Goal: Transaction & Acquisition: Purchase product/service

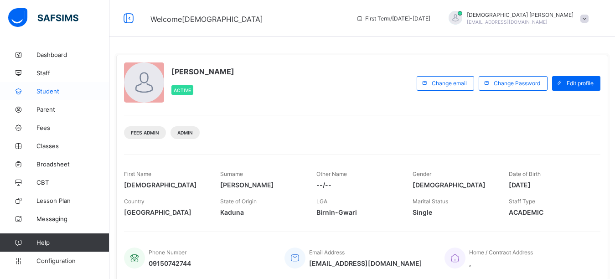
click at [48, 92] on span "Student" at bounding box center [72, 91] width 73 height 7
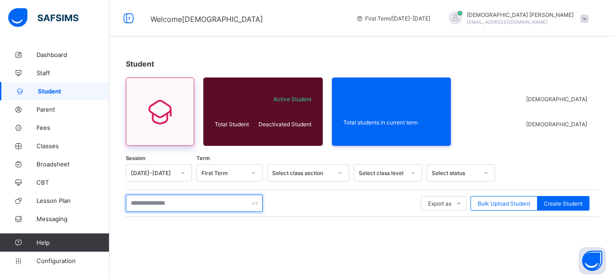
click at [164, 205] on input "text" at bounding box center [194, 203] width 137 height 17
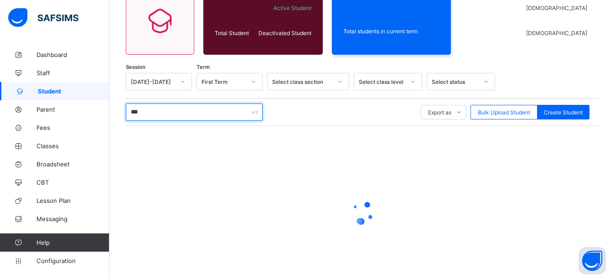
type input "***"
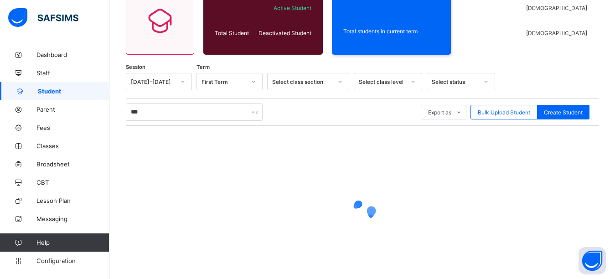
click at [556, 83] on div at bounding box center [545, 81] width 90 height 17
click at [572, 77] on div at bounding box center [545, 81] width 90 height 17
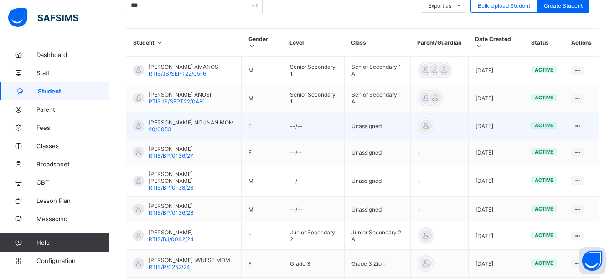
scroll to position [274, 0]
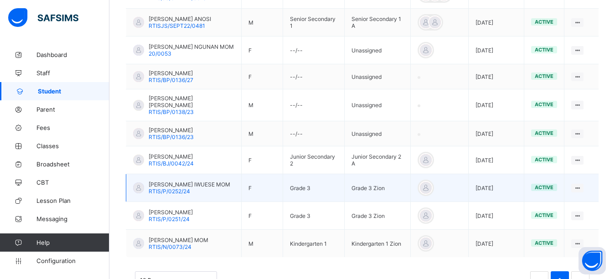
click at [185, 188] on span "RTIS/P/0252/24" at bounding box center [170, 191] width 42 height 7
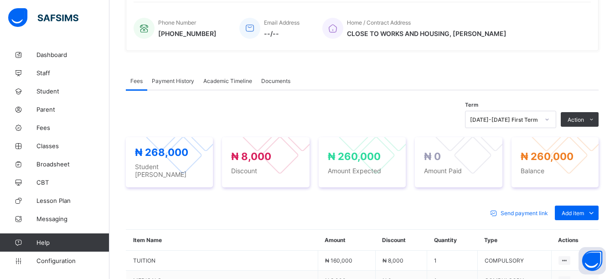
scroll to position [274, 0]
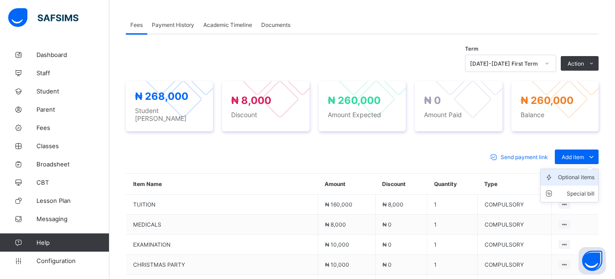
click at [593, 173] on div "Optional items" at bounding box center [576, 177] width 36 height 9
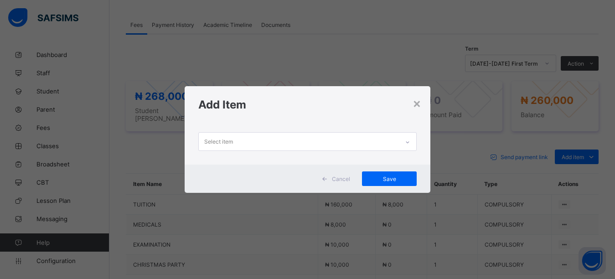
click at [229, 136] on div "Select item" at bounding box center [218, 141] width 29 height 17
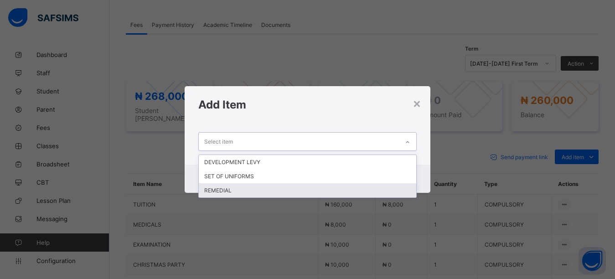
click at [213, 193] on div "REMEDIAL" at bounding box center [308, 190] width 218 height 14
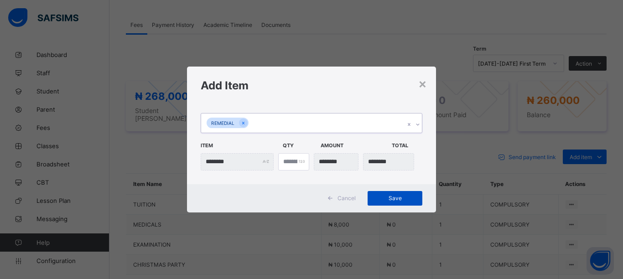
click at [398, 198] on span "Save" at bounding box center [394, 198] width 41 height 7
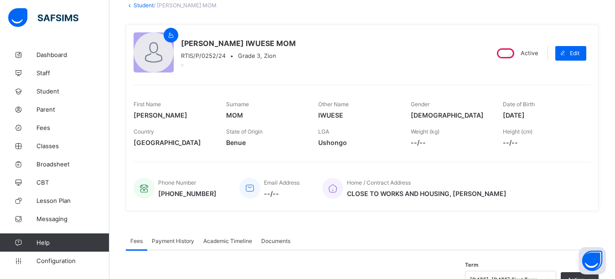
scroll to position [0, 0]
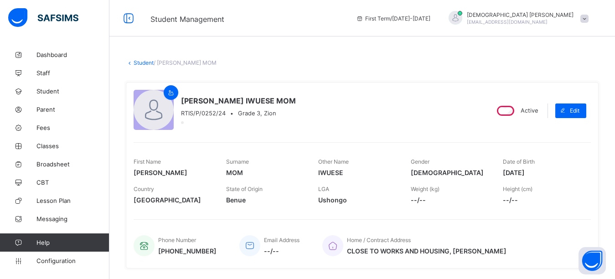
click at [139, 61] on link "Student" at bounding box center [144, 62] width 20 height 7
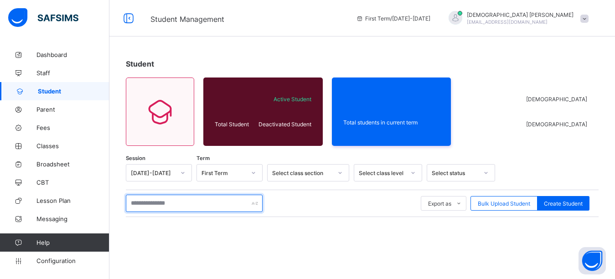
click at [153, 203] on input "text" at bounding box center [194, 203] width 137 height 17
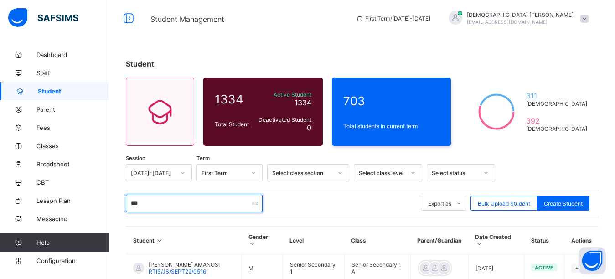
type input "***"
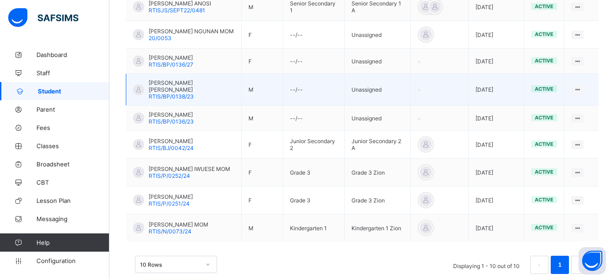
scroll to position [293, 0]
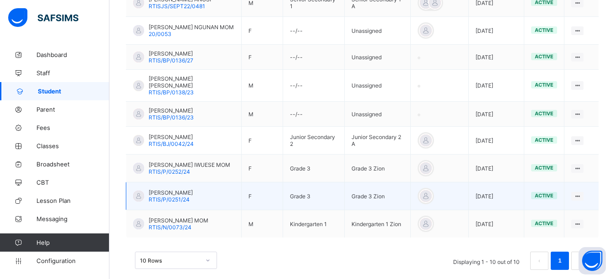
click at [172, 189] on span "[PERSON_NAME]" at bounding box center [171, 192] width 44 height 7
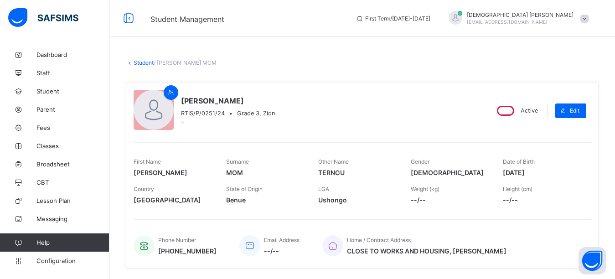
scroll to position [228, 0]
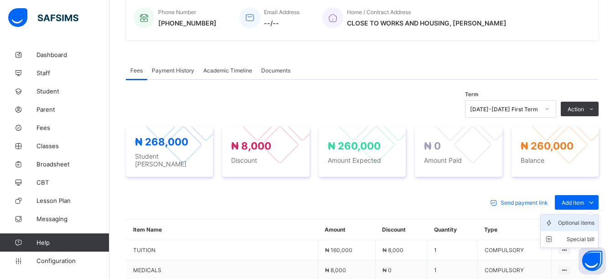
click at [580, 218] on div "Optional items" at bounding box center [576, 222] width 36 height 9
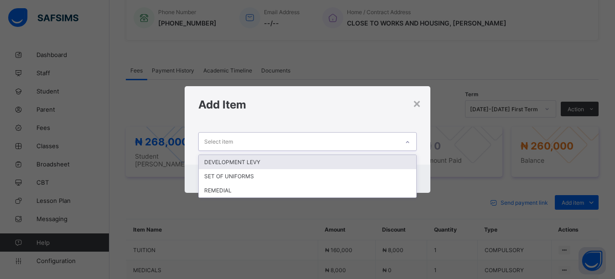
click at [336, 142] on div "Select item" at bounding box center [299, 142] width 201 height 18
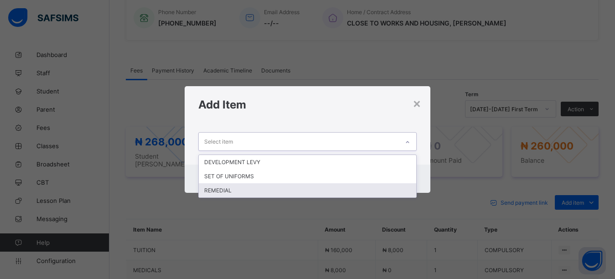
click at [242, 189] on div "REMEDIAL" at bounding box center [308, 190] width 218 height 14
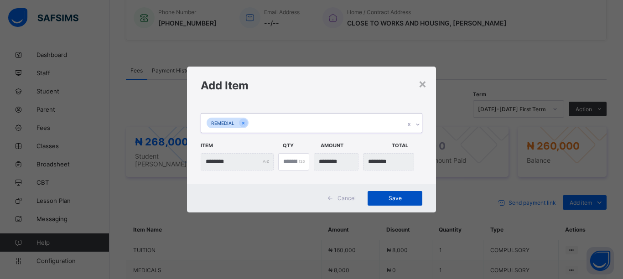
click at [382, 198] on span "Save" at bounding box center [394, 198] width 41 height 7
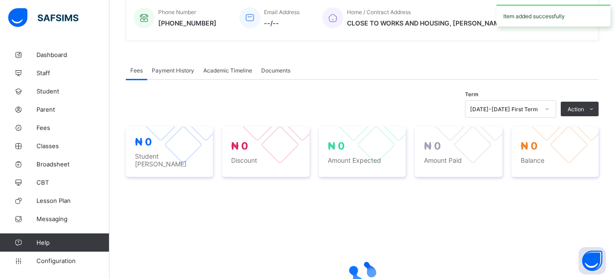
click at [376, 64] on div "Fees Payment History Academic Timeline Documents" at bounding box center [362, 70] width 473 height 19
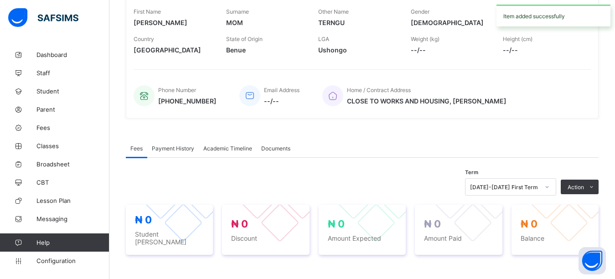
scroll to position [0, 0]
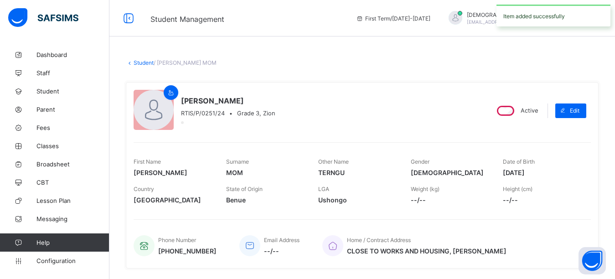
click at [431, 21] on span "First Term / 2025-2026" at bounding box center [393, 18] width 74 height 7
click at [538, 21] on span "[EMAIL_ADDRESS][DOMAIN_NAME]" at bounding box center [507, 21] width 81 height 5
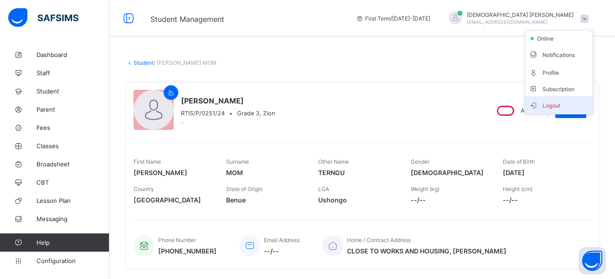
click at [538, 105] on icon at bounding box center [533, 105] width 9 height 8
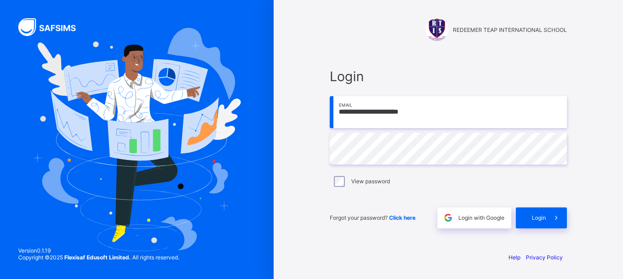
click at [419, 112] on input "**********" at bounding box center [448, 112] width 237 height 32
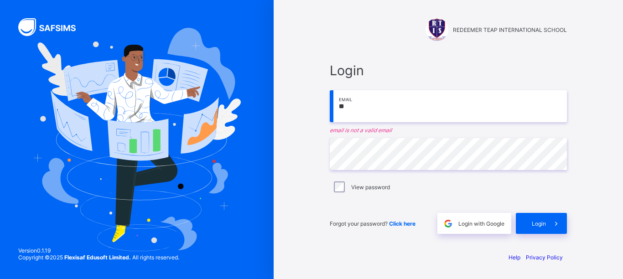
type input "*"
paste input "**********"
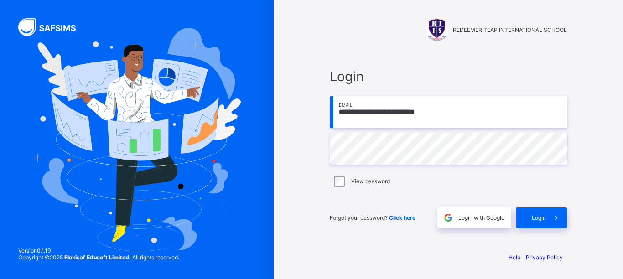
type input "**********"
click at [538, 224] on div "Login" at bounding box center [541, 218] width 51 height 21
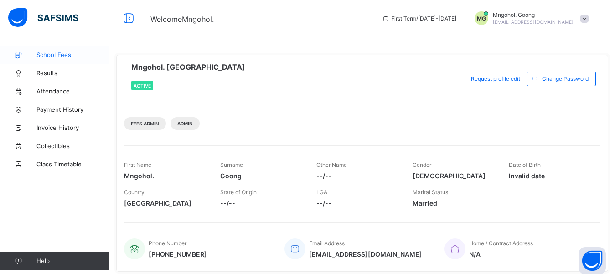
click at [53, 56] on span "School Fees" at bounding box center [72, 54] width 73 height 7
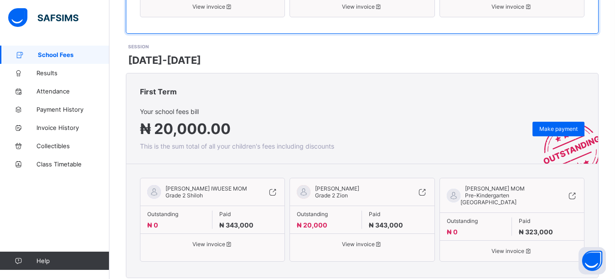
scroll to position [348, 0]
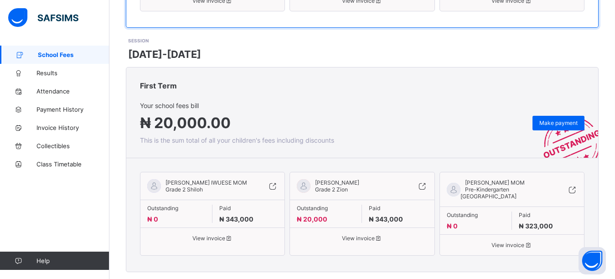
click at [406, 37] on div "SESSION 2024-2025" at bounding box center [363, 48] width 471 height 23
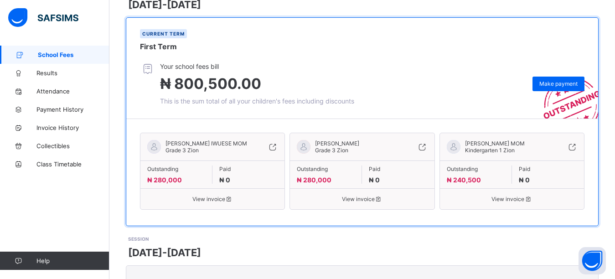
scroll to position [165, 0]
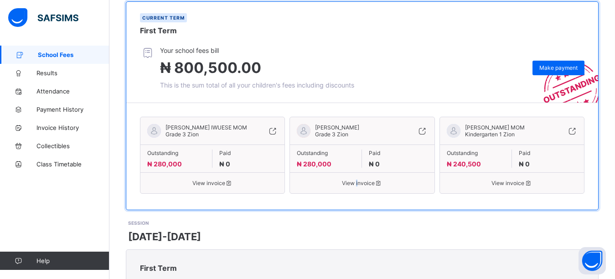
click at [359, 180] on span "View invoice" at bounding box center [362, 183] width 130 height 7
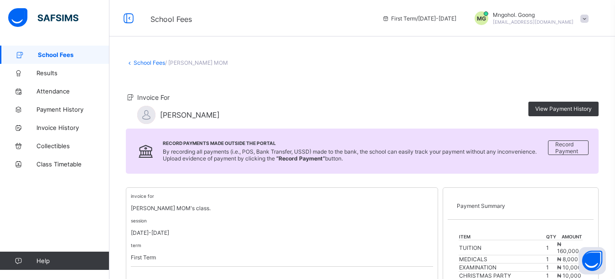
click at [143, 62] on link "School Fees" at bounding box center [149, 62] width 31 height 7
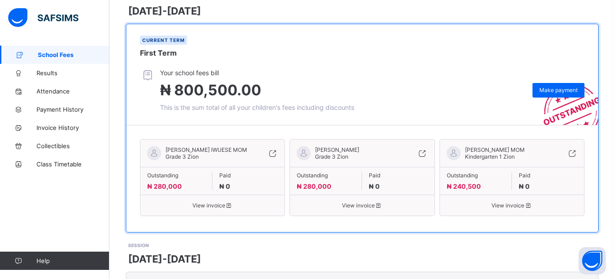
scroll to position [137, 0]
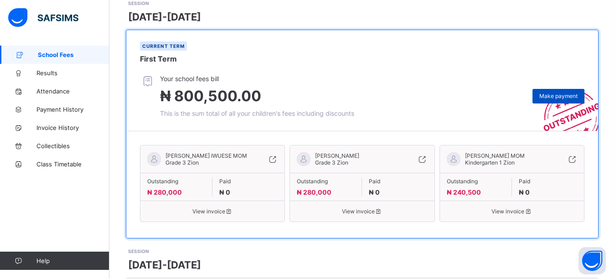
click at [567, 93] on span "Make payment" at bounding box center [559, 96] width 38 height 7
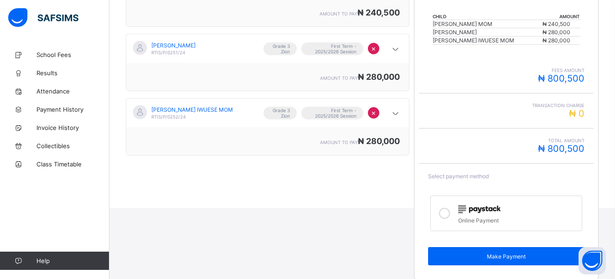
scroll to position [206, 0]
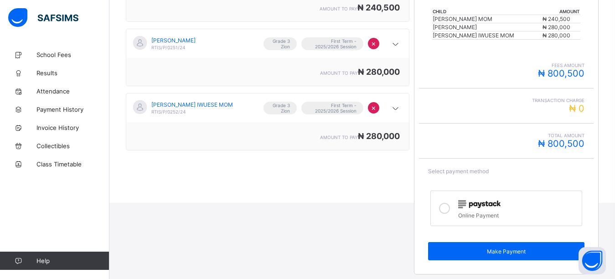
click at [448, 208] on icon at bounding box center [444, 208] width 11 height 11
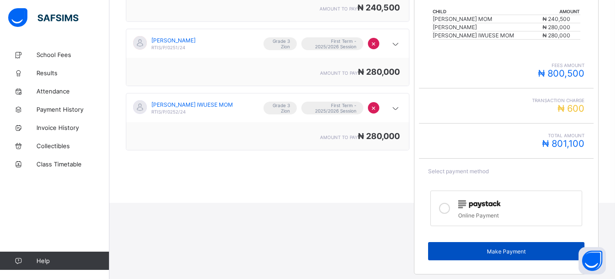
click at [467, 250] on span "Make Payment" at bounding box center [506, 251] width 142 height 7
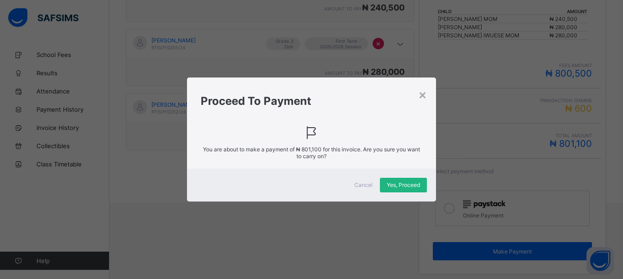
click at [409, 183] on span "Yes, Proceed" at bounding box center [403, 185] width 33 height 7
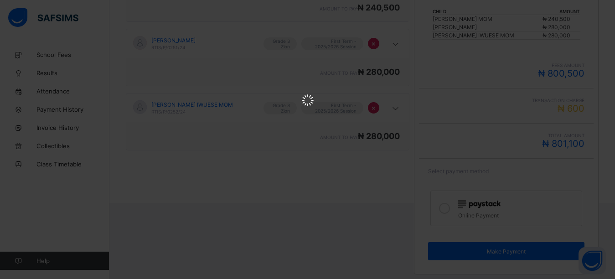
scroll to position [0, 0]
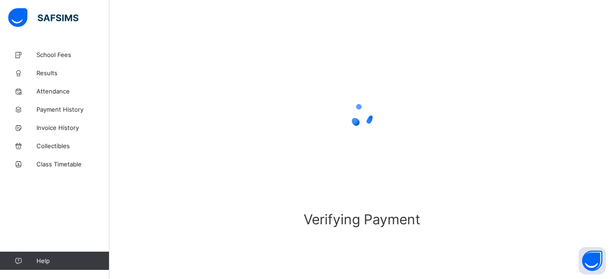
scroll to position [70, 0]
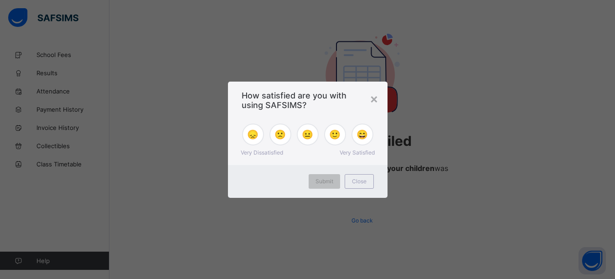
scroll to position [65, 0]
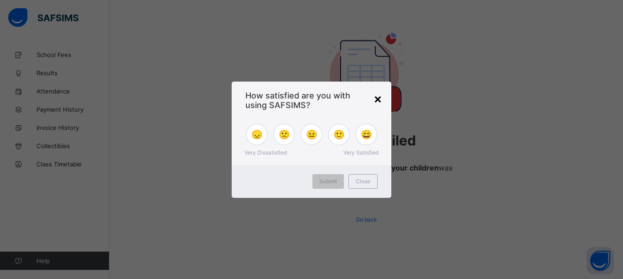
click at [379, 99] on div "×" at bounding box center [378, 99] width 9 height 16
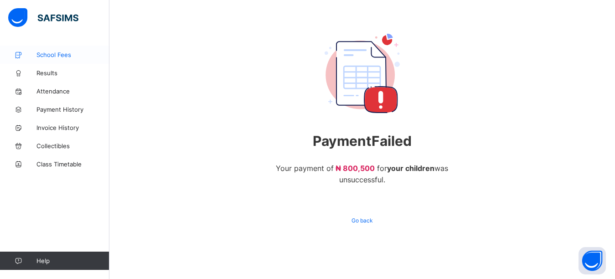
click at [47, 54] on span "School Fees" at bounding box center [72, 54] width 73 height 7
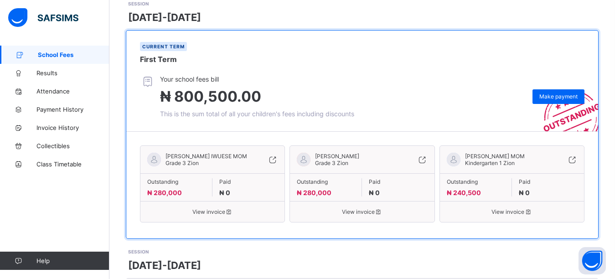
scroll to position [137, 0]
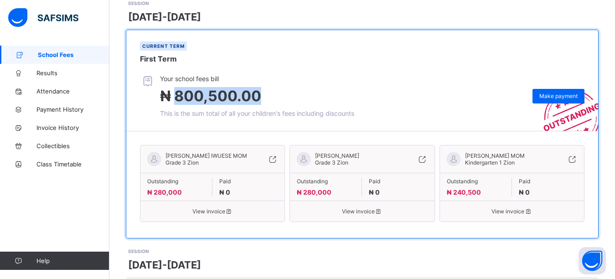
drag, startPoint x: 175, startPoint y: 88, endPoint x: 256, endPoint y: 91, distance: 81.2
click at [256, 91] on span "₦ 800,500.00" at bounding box center [210, 96] width 101 height 18
click at [159, 87] on div at bounding box center [150, 96] width 20 height 42
drag, startPoint x: 159, startPoint y: 87, endPoint x: 265, endPoint y: 95, distance: 106.6
click at [265, 95] on div "Your school fees bill ₦ 800,500.00 This is the sum total of all your children's…" at bounding box center [247, 96] width 214 height 42
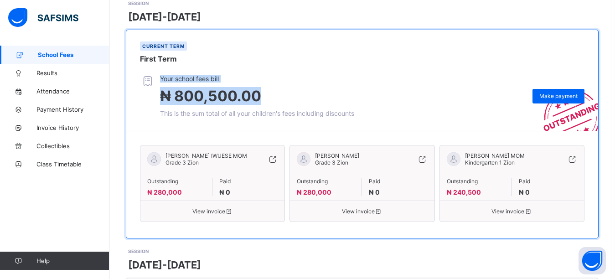
click at [175, 87] on span "₦ 800,500.00" at bounding box center [210, 96] width 101 height 18
drag, startPoint x: 161, startPoint y: 71, endPoint x: 233, endPoint y: 87, distance: 74.3
click at [233, 87] on div "Your school fees bill ₦ 800,500.00 This is the sum total of all your children's…" at bounding box center [257, 96] width 194 height 42
copy div "Your school fees bill ₦ 800,500"
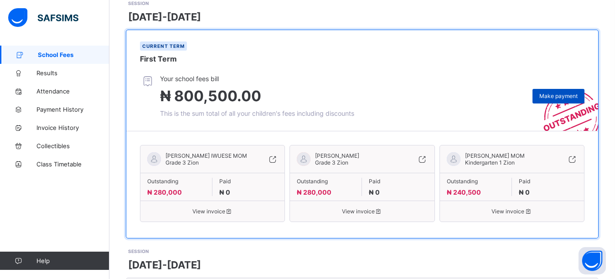
click at [562, 93] on span "Make payment" at bounding box center [559, 96] width 38 height 7
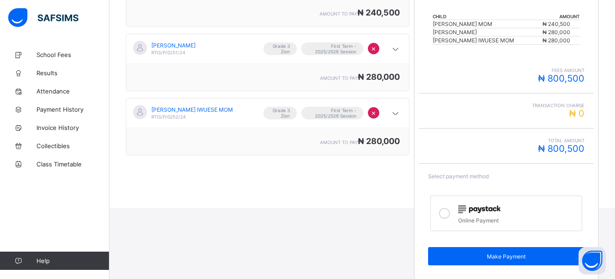
scroll to position [206, 0]
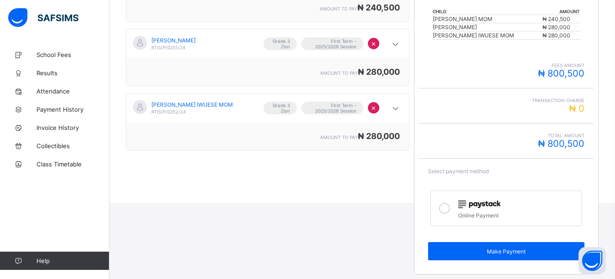
click at [447, 210] on icon at bounding box center [444, 208] width 11 height 11
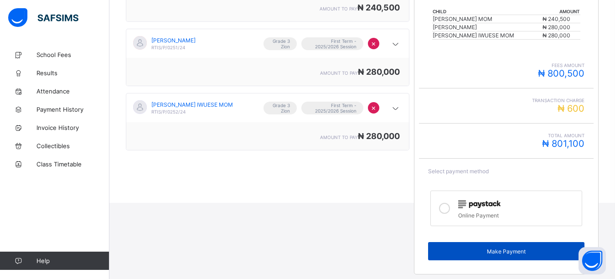
click at [451, 250] on span "Make Payment" at bounding box center [506, 251] width 142 height 7
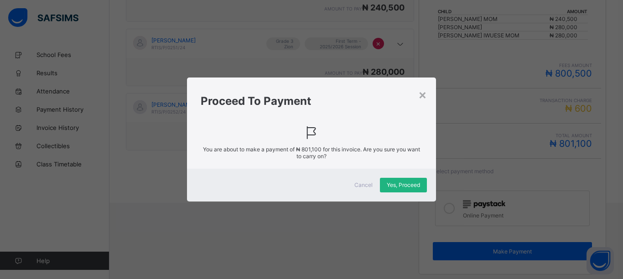
click at [406, 183] on span "Yes, Proceed" at bounding box center [403, 185] width 33 height 7
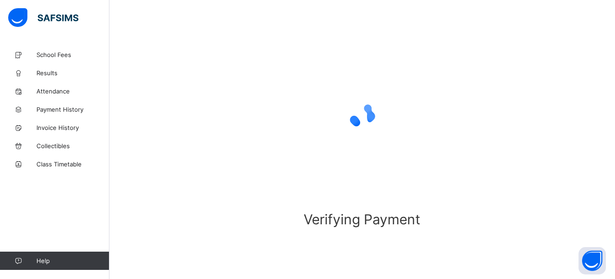
scroll to position [65, 0]
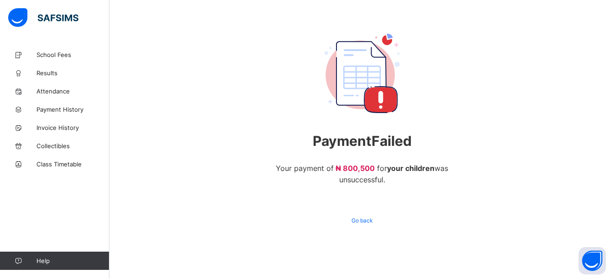
click at [63, 273] on div "School Fees Results Attendance Payment History Invoice History Collectibles Cla…" at bounding box center [54, 157] width 109 height 243
click at [59, 274] on div "School Fees Results Attendance Payment History Invoice History Collectibles Cla…" at bounding box center [54, 157] width 109 height 243
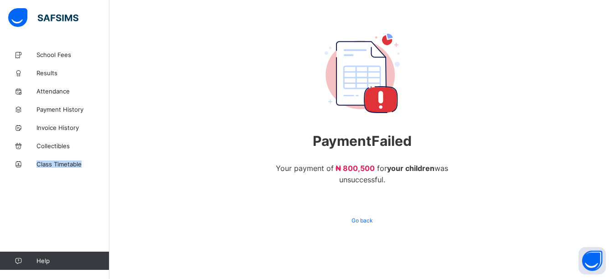
click at [59, 274] on div "School Fees Results Attendance Payment History Invoice History Collectibles Cla…" at bounding box center [54, 157] width 109 height 243
click at [369, 219] on span "Go back" at bounding box center [362, 220] width 21 height 7
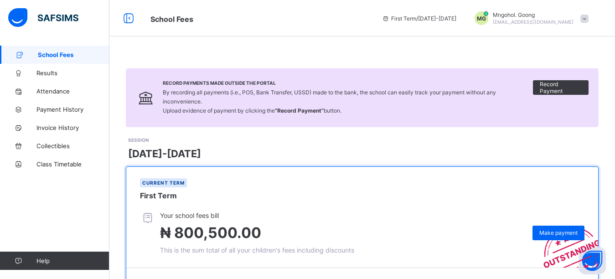
click at [17, 263] on icon at bounding box center [18, 261] width 36 height 7
click at [63, 276] on div "School Fees Results Attendance Payment History Invoice History Collectibles Cla…" at bounding box center [54, 157] width 109 height 243
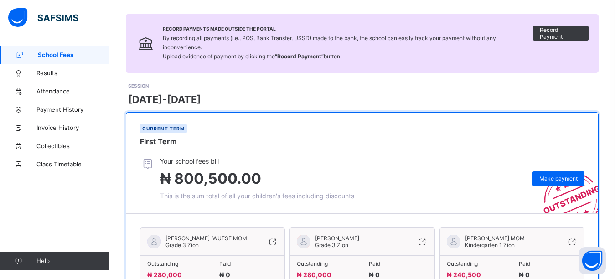
scroll to position [228, 0]
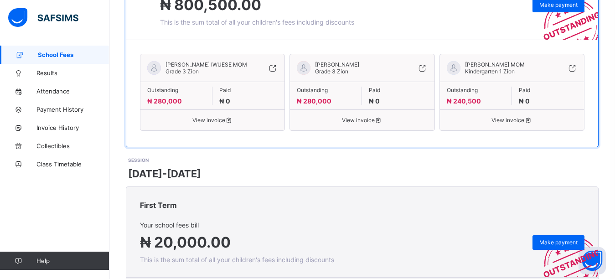
drag, startPoint x: 108, startPoint y: 210, endPoint x: 107, endPoint y: 234, distance: 24.6
click at [107, 234] on div "School Fees Results Attendance Payment History Invoice History Collectibles Cla…" at bounding box center [54, 157] width 109 height 243
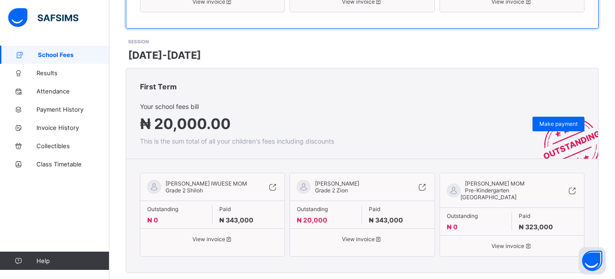
scroll to position [348, 0]
click at [61, 273] on div "School Fees Results Attendance Payment History Invoice History Collectibles Cla…" at bounding box center [54, 157] width 109 height 243
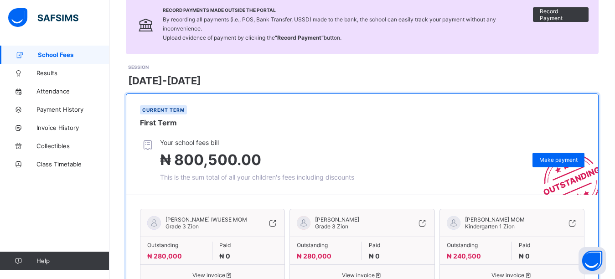
scroll to position [0, 0]
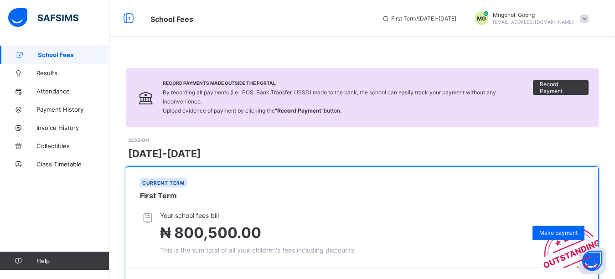
click at [537, 22] on span "[EMAIL_ADDRESS][DOMAIN_NAME]" at bounding box center [533, 21] width 81 height 5
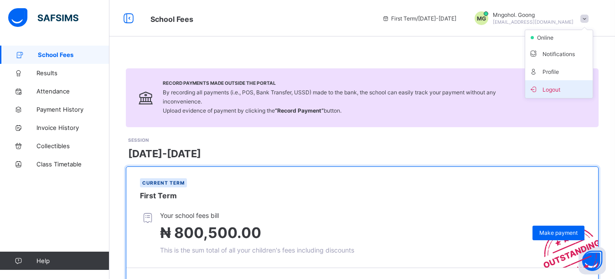
click at [559, 91] on span "Logout" at bounding box center [559, 89] width 60 height 10
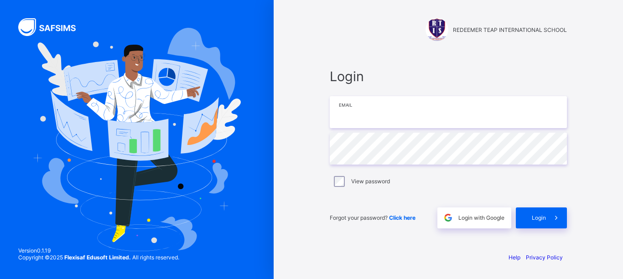
type input "**********"
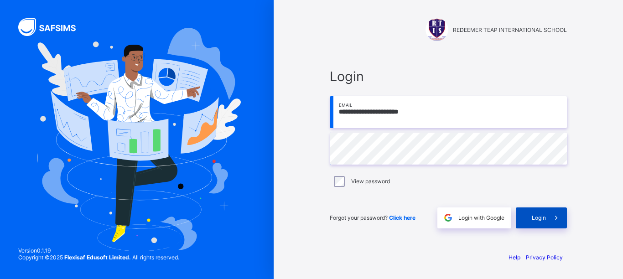
click at [534, 218] on span "Login" at bounding box center [539, 217] width 14 height 7
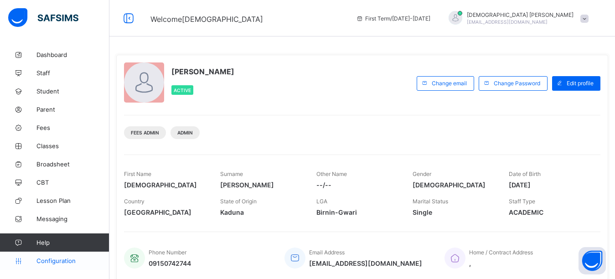
click at [43, 260] on span "Configuration" at bounding box center [72, 260] width 73 height 7
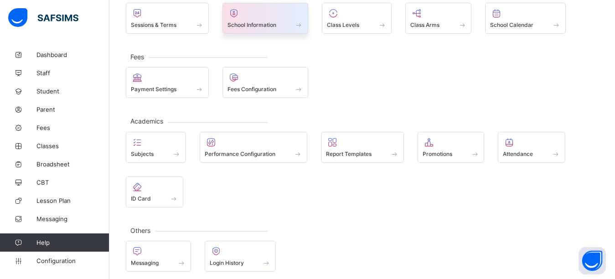
scroll to position [78, 0]
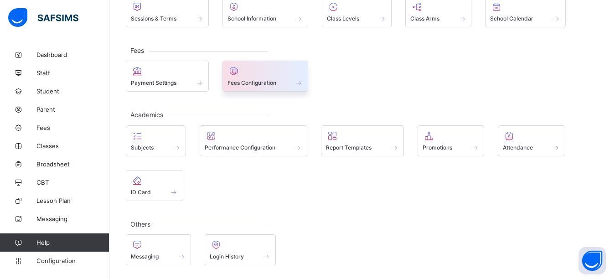
click at [286, 72] on div at bounding box center [266, 71] width 76 height 11
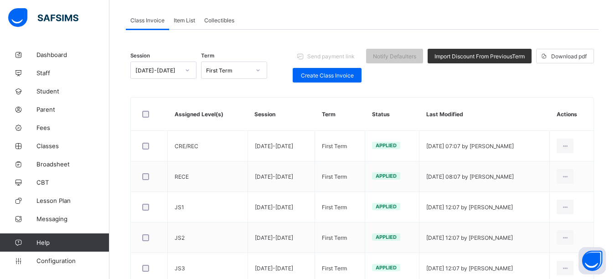
click at [428, 28] on div "Class Invoice Item List Collectibles" at bounding box center [362, 20] width 473 height 19
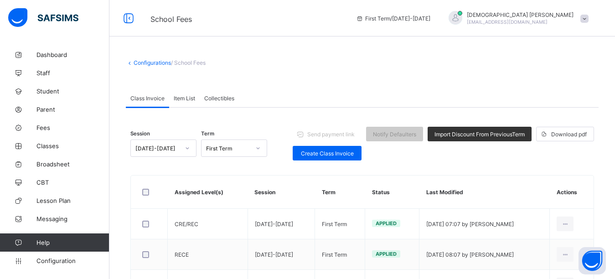
click at [180, 97] on span "Item List" at bounding box center [184, 98] width 21 height 7
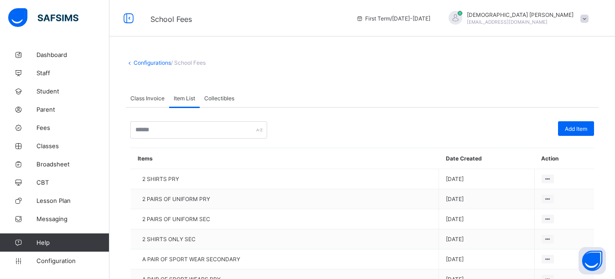
click at [211, 97] on span "Collectibles" at bounding box center [219, 98] width 30 height 7
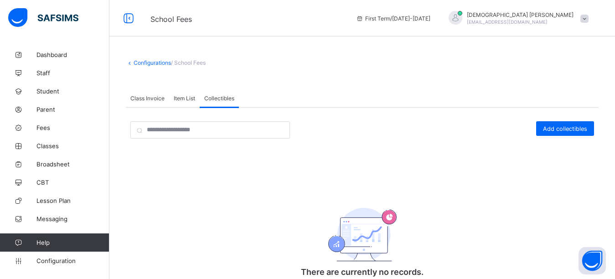
click at [185, 95] on span "Item List" at bounding box center [184, 98] width 21 height 7
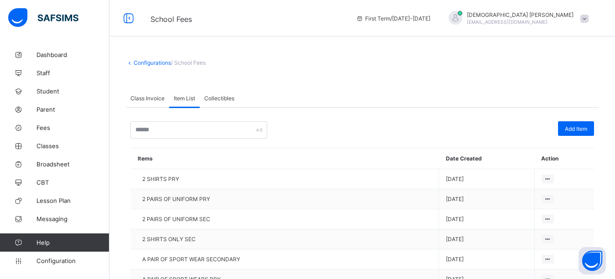
click at [139, 99] on span "Class Invoice" at bounding box center [147, 98] width 34 height 7
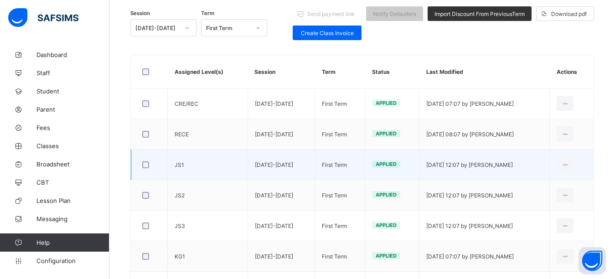
scroll to position [137, 0]
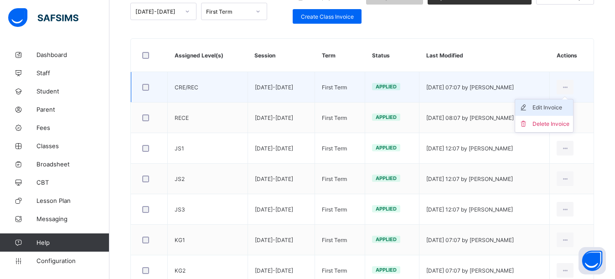
click at [557, 107] on div "Edit Invoice" at bounding box center [551, 107] width 37 height 9
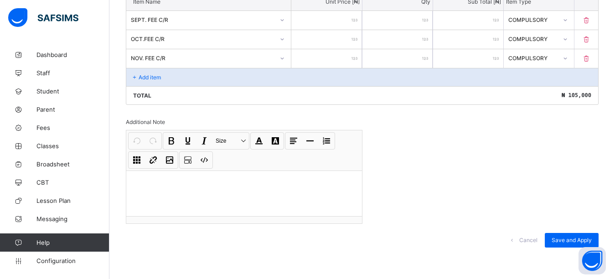
scroll to position [262, 0]
click at [568, 240] on span "Save and Apply" at bounding box center [572, 239] width 40 height 7
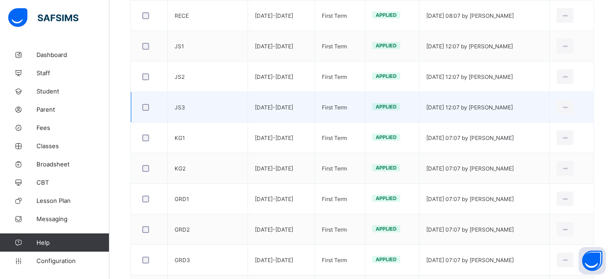
scroll to position [79, 0]
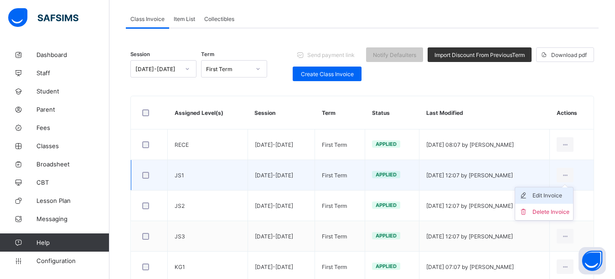
click at [555, 195] on div "Edit Invoice" at bounding box center [551, 195] width 37 height 9
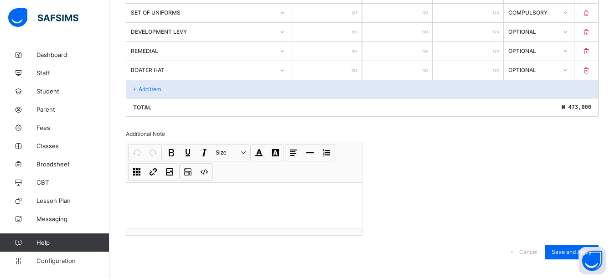
scroll to position [434, 0]
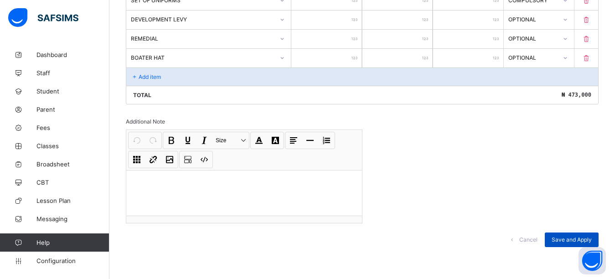
click at [576, 240] on span "Save and Apply" at bounding box center [572, 239] width 40 height 7
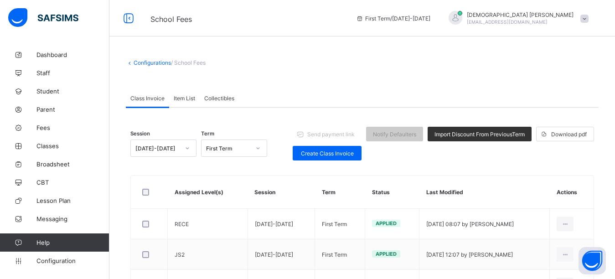
click at [462, 23] on div at bounding box center [456, 18] width 14 height 14
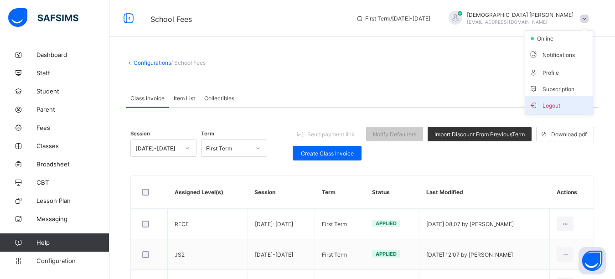
click at [552, 103] on span "Logout" at bounding box center [559, 105] width 60 height 10
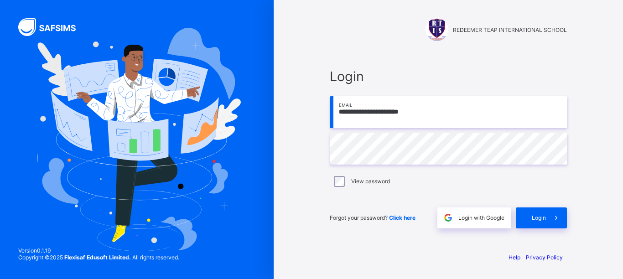
click at [424, 109] on input "**********" at bounding box center [448, 112] width 237 height 32
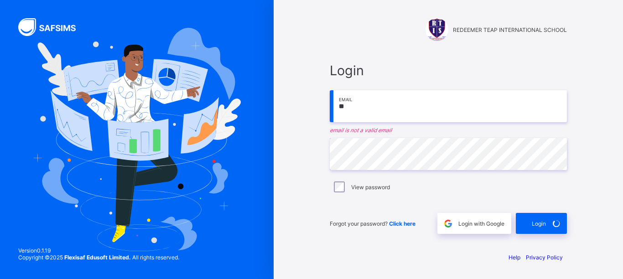
type input "*"
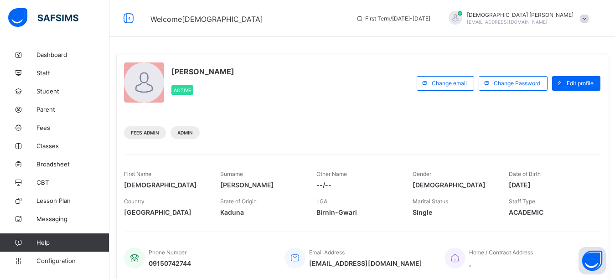
click at [462, 17] on div at bounding box center [456, 18] width 14 height 14
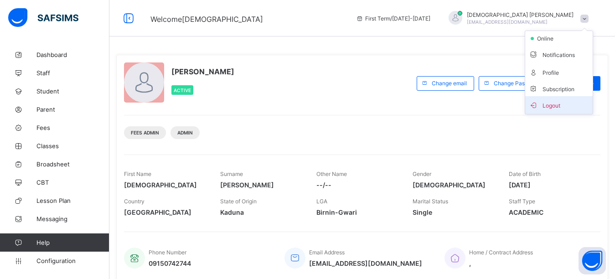
click at [538, 106] on icon at bounding box center [533, 105] width 9 height 8
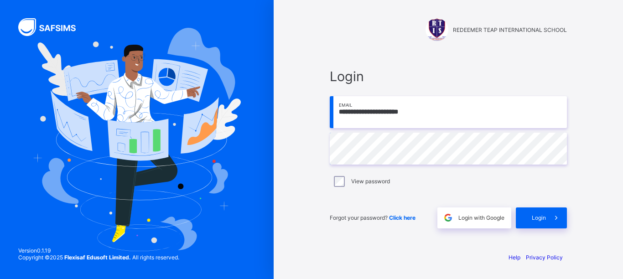
click at [439, 118] on input "**********" at bounding box center [448, 112] width 237 height 32
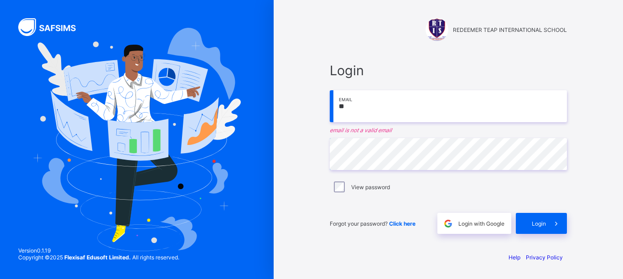
type input "*"
paste input "**********"
type input "*"
click at [434, 108] on input "email" at bounding box center [448, 106] width 237 height 32
click at [379, 106] on input "email" at bounding box center [448, 106] width 237 height 32
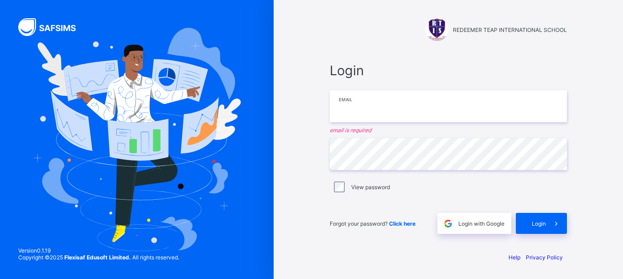
paste input "**********"
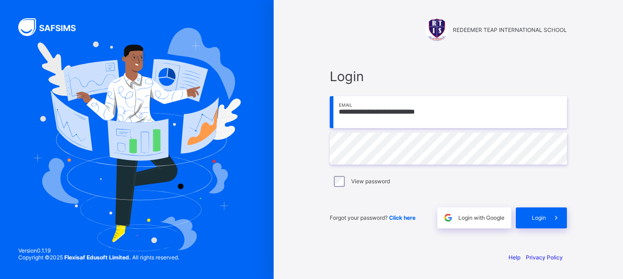
type input "**********"
click at [534, 223] on div "Login" at bounding box center [541, 218] width 51 height 21
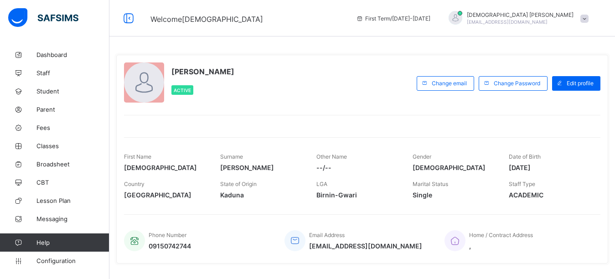
click at [467, 21] on div at bounding box center [455, 18] width 23 height 15
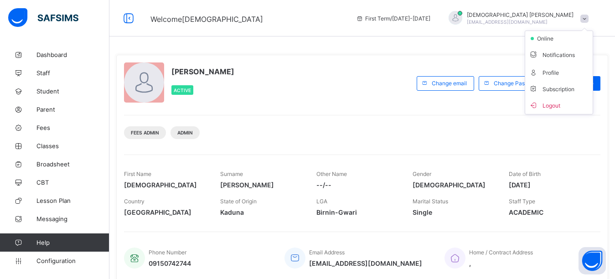
click at [569, 111] on li "Logout" at bounding box center [559, 105] width 68 height 18
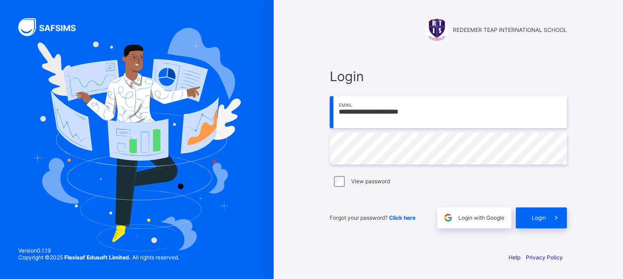
click at [426, 121] on input "**********" at bounding box center [448, 112] width 237 height 32
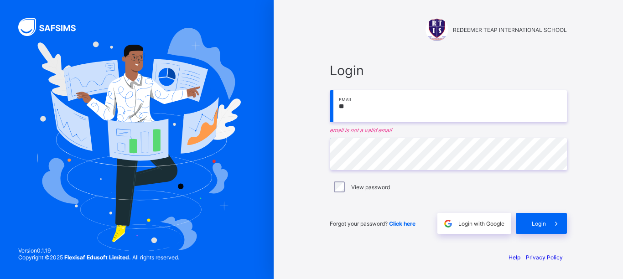
type input "*"
paste input "**********"
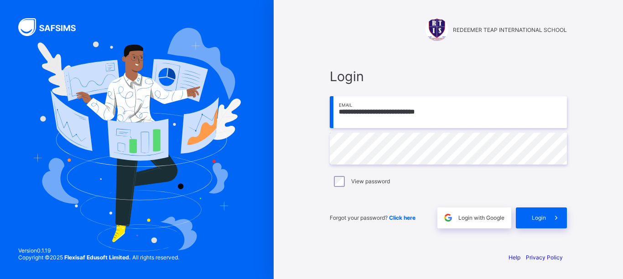
type input "**********"
click at [529, 218] on div "Login" at bounding box center [541, 218] width 51 height 21
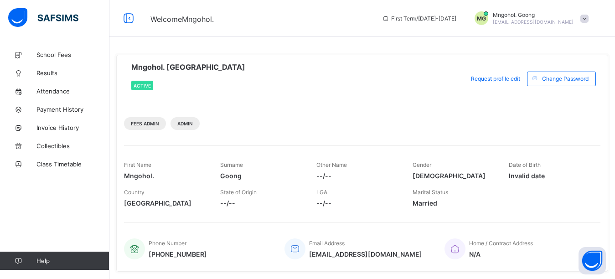
click at [273, 104] on div "Mngohol. Goong Active Request profile edit Change email Change Password Fees Ad…" at bounding box center [362, 163] width 492 height 217
click at [44, 58] on span "School Fees" at bounding box center [72, 54] width 73 height 7
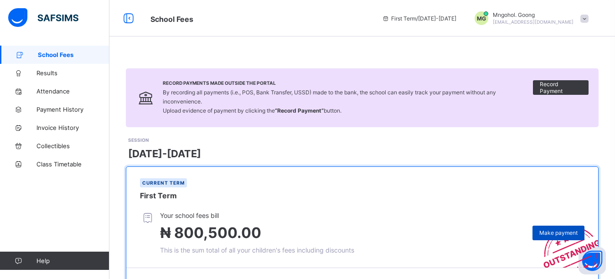
click at [567, 229] on span "Make payment" at bounding box center [559, 232] width 38 height 7
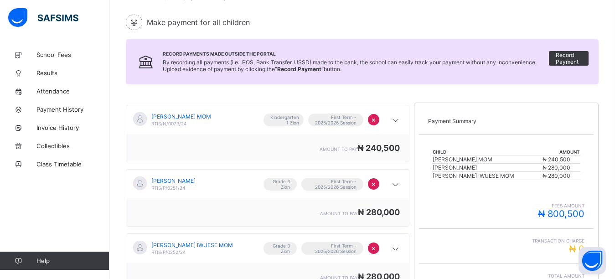
scroll to position [206, 0]
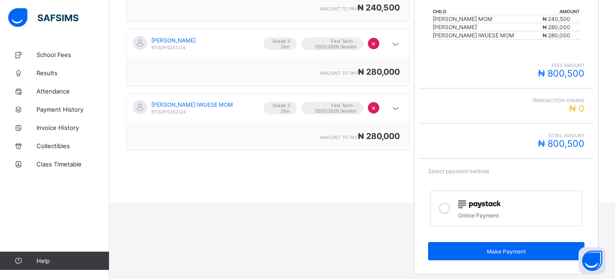
click at [450, 210] on icon at bounding box center [444, 208] width 11 height 11
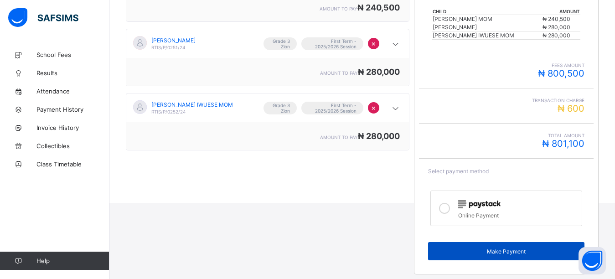
click at [479, 248] on span "Make Payment" at bounding box center [506, 251] width 142 height 7
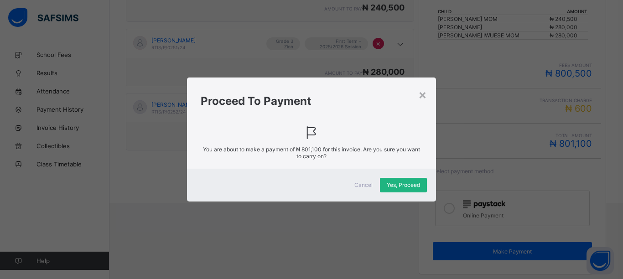
click at [410, 182] on span "Yes, Proceed" at bounding box center [403, 185] width 33 height 7
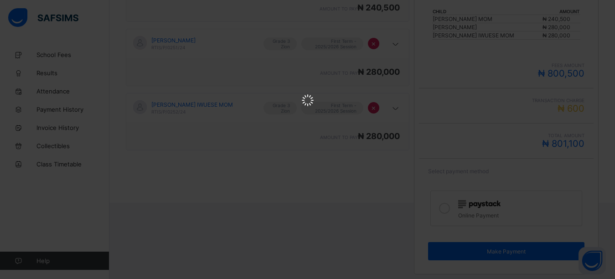
scroll to position [0, 0]
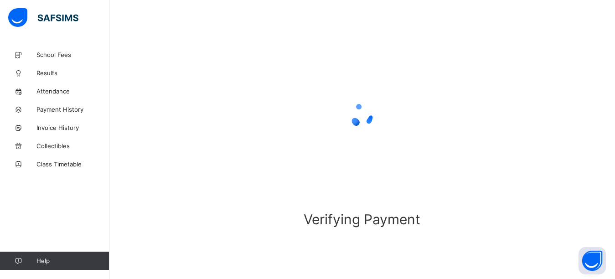
scroll to position [70, 0]
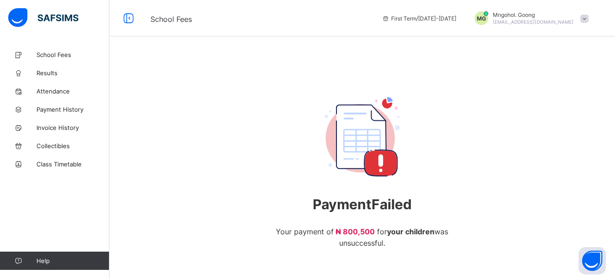
click at [447, 177] on div "Payment Failed Your payment of ₦ 800,500 for your children was unsuccessful . G…" at bounding box center [362, 194] width 189 height 194
click at [48, 56] on span "School Fees" at bounding box center [72, 54] width 73 height 7
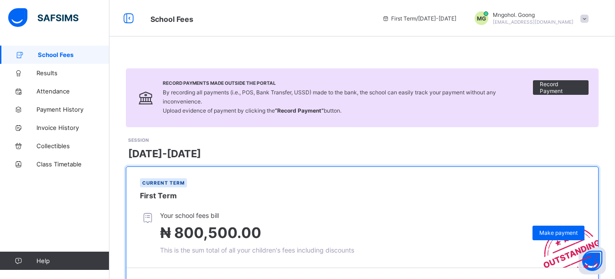
click at [516, 21] on span "[EMAIL_ADDRESS][DOMAIN_NAME]" at bounding box center [533, 21] width 81 height 5
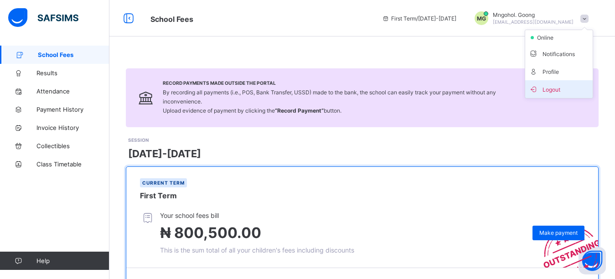
click at [551, 92] on span "Logout" at bounding box center [559, 89] width 60 height 10
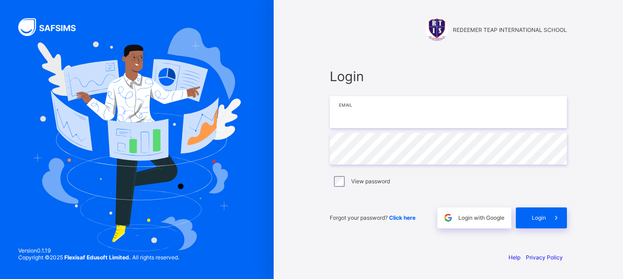
type input "**********"
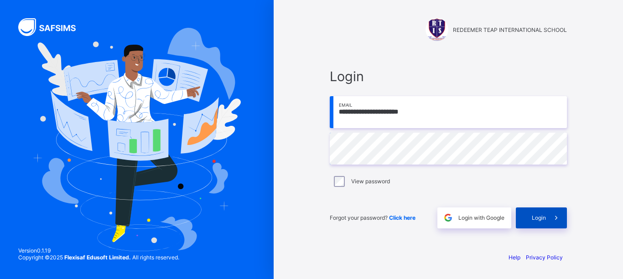
click at [542, 216] on span "Login" at bounding box center [539, 217] width 14 height 7
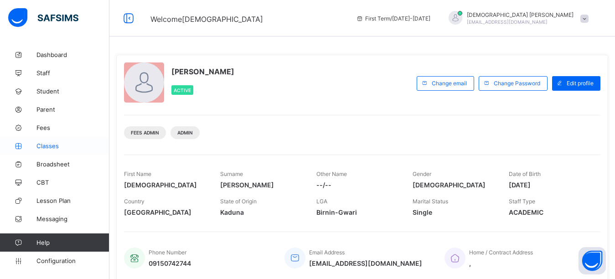
click at [52, 145] on span "Classes" at bounding box center [72, 145] width 73 height 7
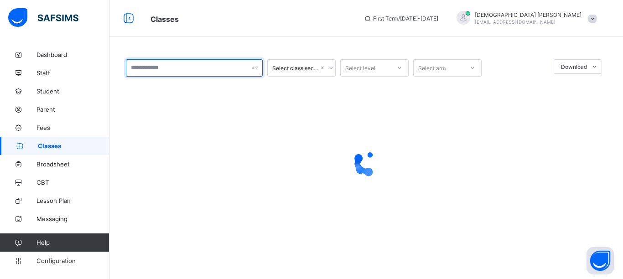
click at [148, 70] on input "text" at bounding box center [194, 67] width 137 height 17
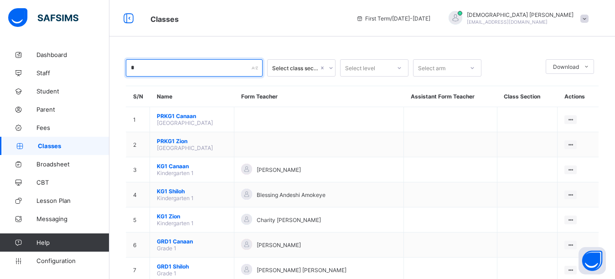
type input "*"
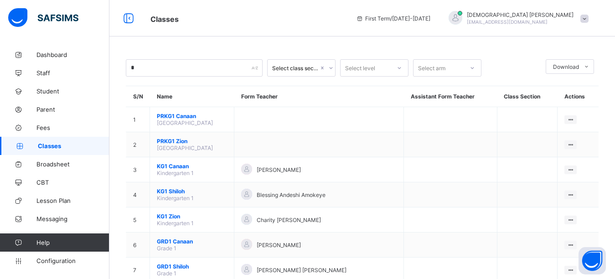
click at [277, 33] on div "Classes First Term / [DATE]-[DATE] [PERSON_NAME] [PERSON_NAME][EMAIL_ADDRESS][D…" at bounding box center [307, 18] width 615 height 36
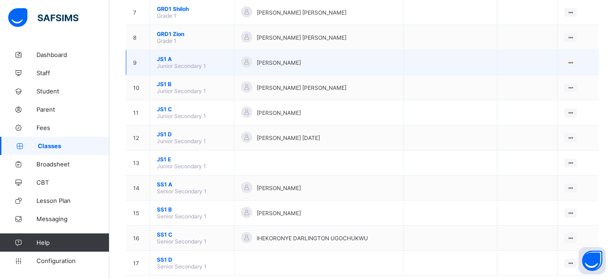
scroll to position [277, 0]
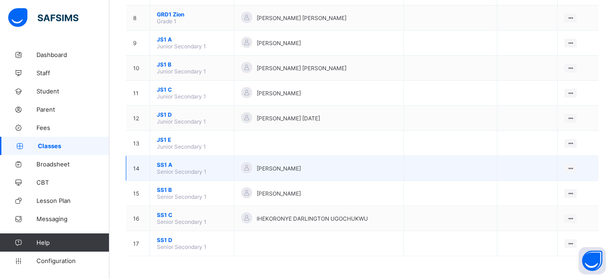
click at [169, 167] on span "SS1 A" at bounding box center [192, 164] width 70 height 7
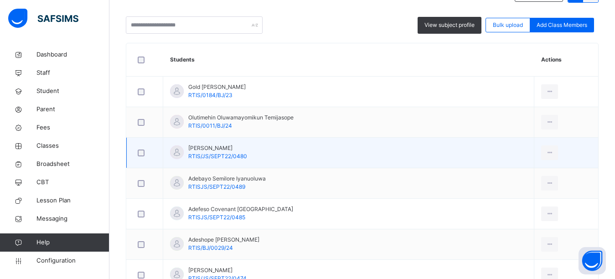
scroll to position [228, 0]
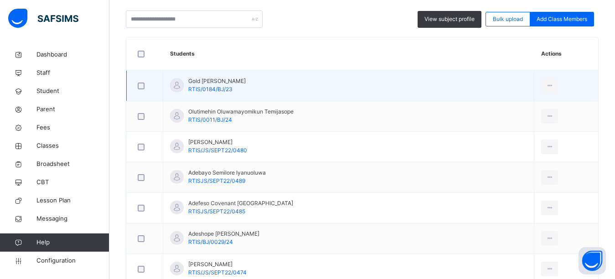
click at [213, 82] on span "Gold [PERSON_NAME]" at bounding box center [216, 81] width 57 height 8
click at [210, 86] on span "RTIS/0184/BJ/23" at bounding box center [210, 89] width 44 height 7
click at [505, 110] on div "View Profile" at bounding box center [529, 106] width 49 height 9
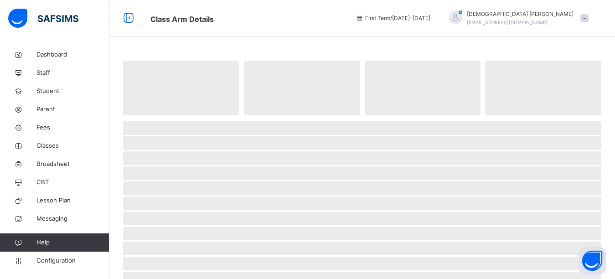
click at [283, 47] on div "‌ ‌ ‌ ‌ ‌ ‌ ‌ ‌ ‌ ‌ ‌ ‌ ‌ ‌ ‌ ‌ ‌ ‌ ‌ ‌ ‌ ‌ ‌ ‌ ‌ ‌ ‌ ‌ ‌" at bounding box center [362, 278] width 506 height 464
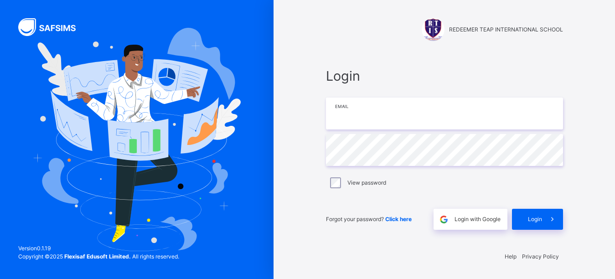
type input "**********"
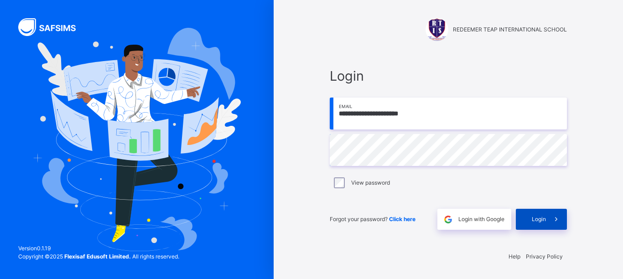
click at [539, 214] on div "Login" at bounding box center [541, 219] width 51 height 21
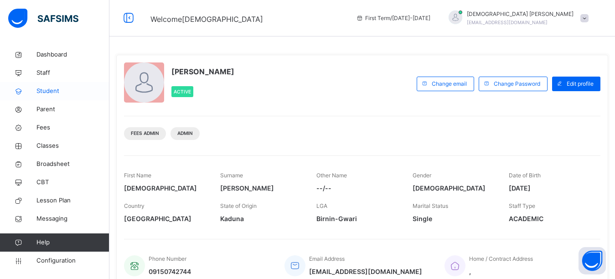
click at [60, 92] on span "Student" at bounding box center [72, 91] width 73 height 9
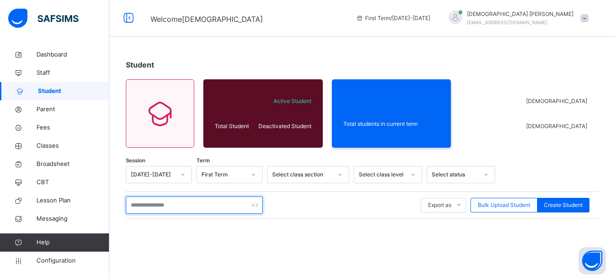
click at [182, 205] on input "text" at bounding box center [194, 205] width 137 height 17
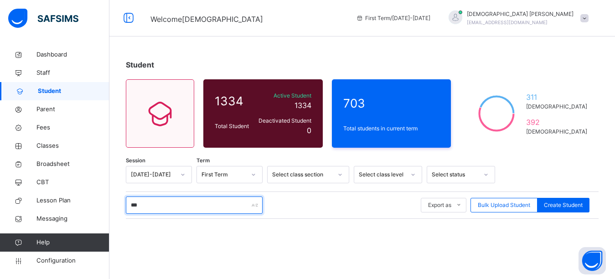
type input "***"
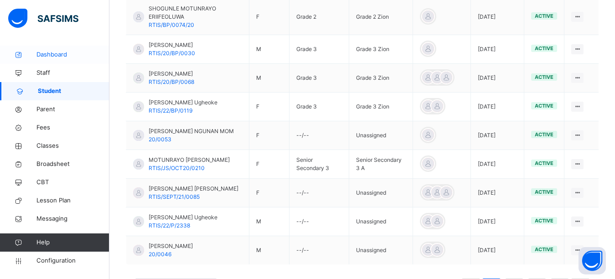
scroll to position [238, 0]
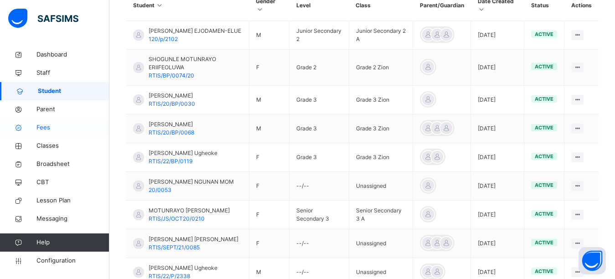
click at [50, 126] on span "Fees" at bounding box center [72, 127] width 73 height 9
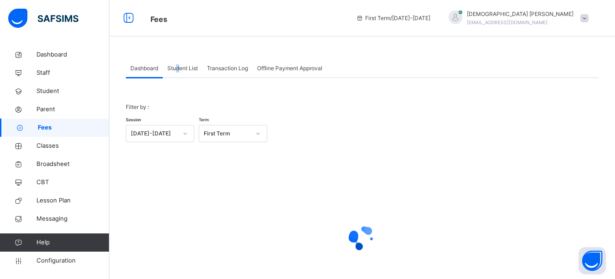
click at [178, 68] on span "Student List" at bounding box center [182, 68] width 31 height 8
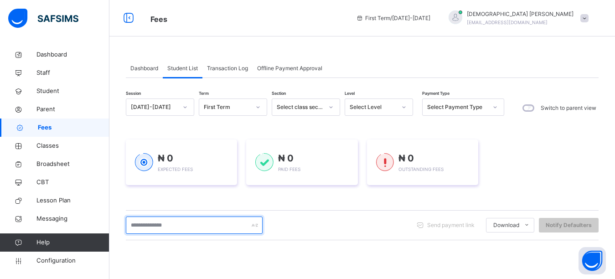
click at [144, 225] on input "text" at bounding box center [194, 225] width 137 height 17
type input "***"
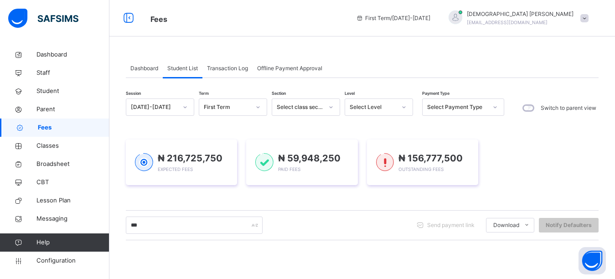
click at [257, 122] on div "Session [DATE]-[DATE] Term First Term Section Select class section Level Select…" at bounding box center [362, 260] width 473 height 323
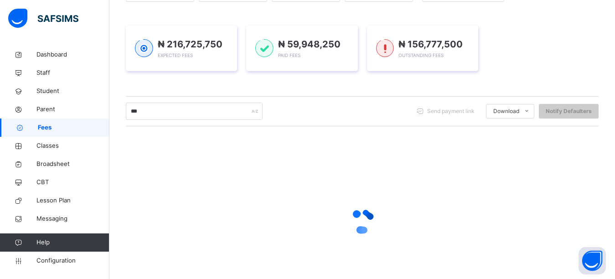
scroll to position [156, 0]
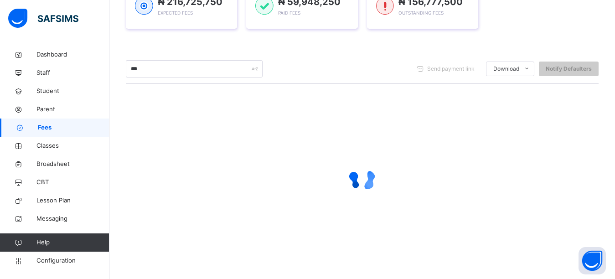
click at [286, 44] on div "Session [DATE]-[DATE] Term First Term Section Select class section Level Select…" at bounding box center [362, 103] width 473 height 323
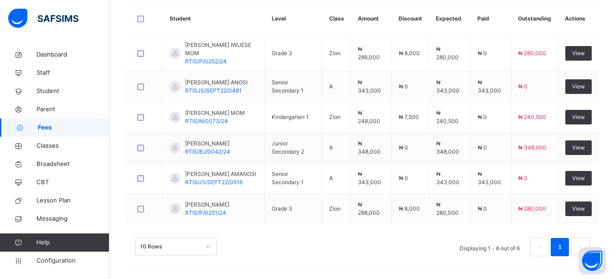
scroll to position [253, 0]
